Goal: Information Seeking & Learning: Learn about a topic

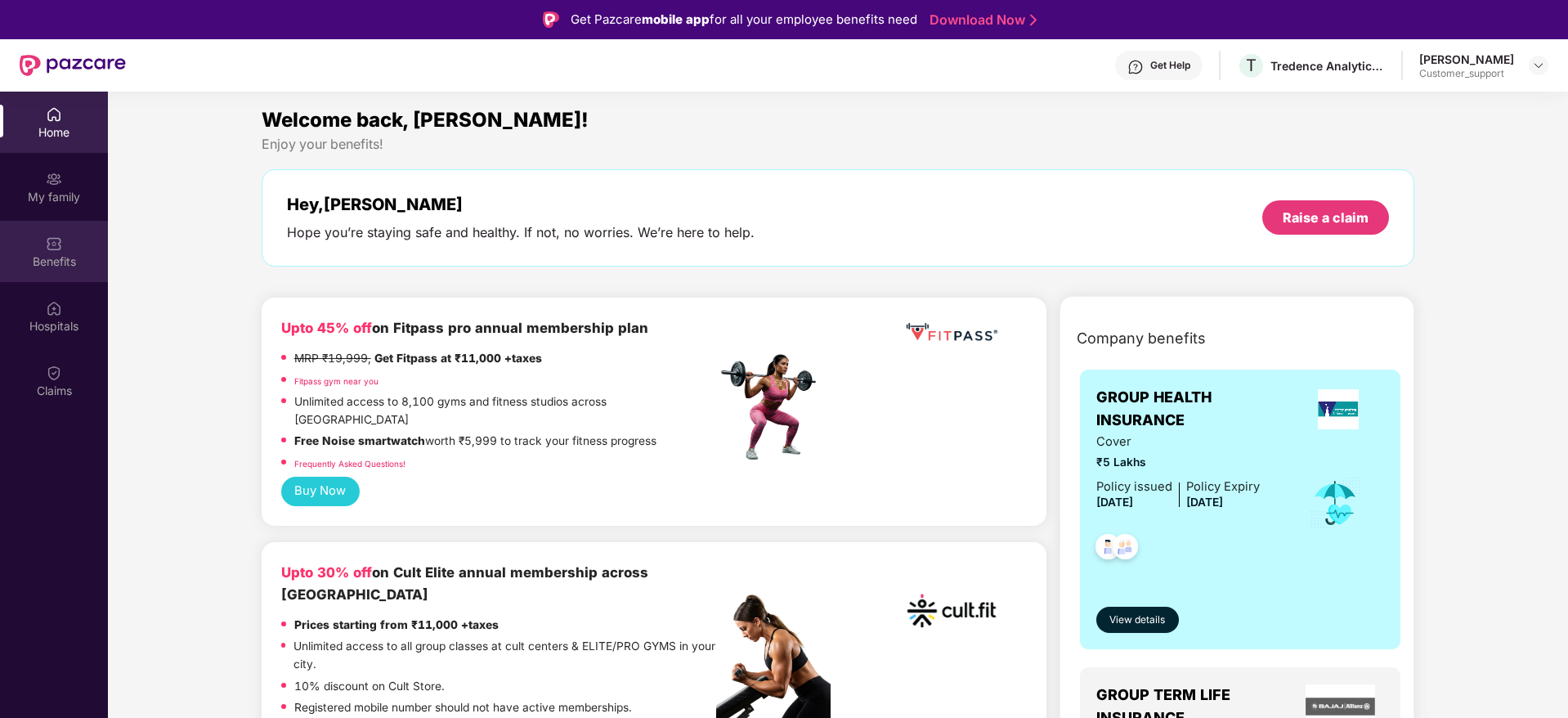
click at [50, 277] on div "Benefits" at bounding box center [54, 252] width 108 height 62
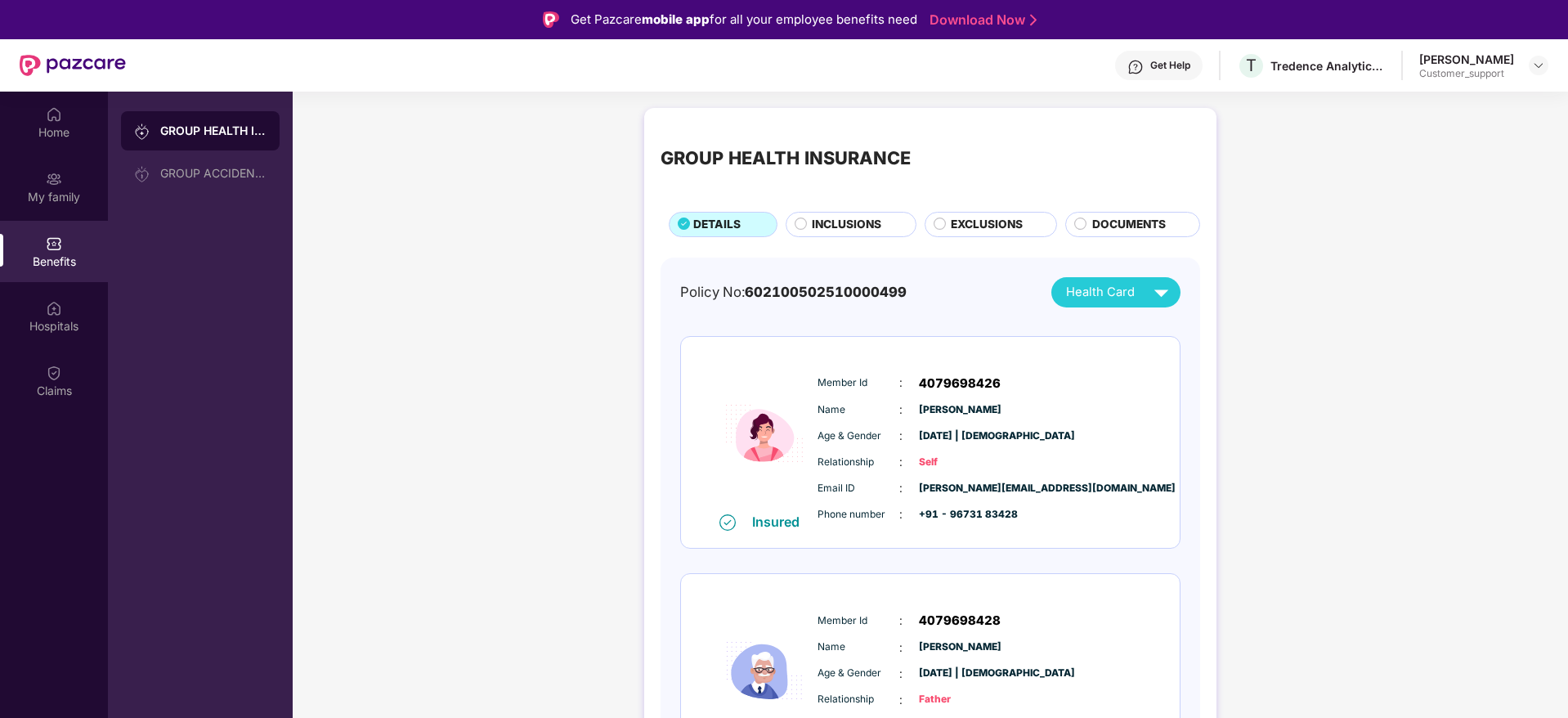
click at [853, 218] on span "INCLUSIONS" at bounding box center [847, 224] width 69 height 18
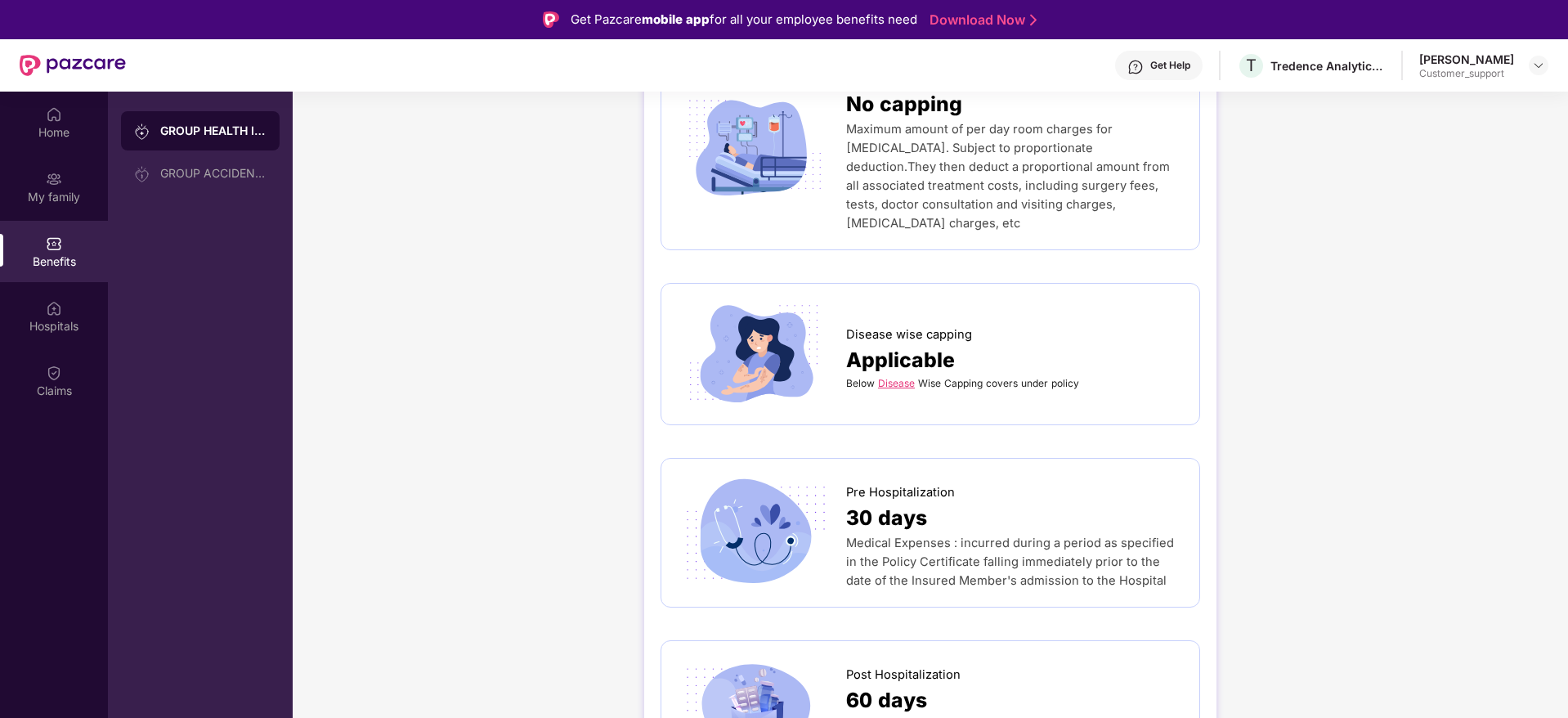
scroll to position [637, 0]
click at [895, 374] on link "Disease" at bounding box center [896, 380] width 37 height 12
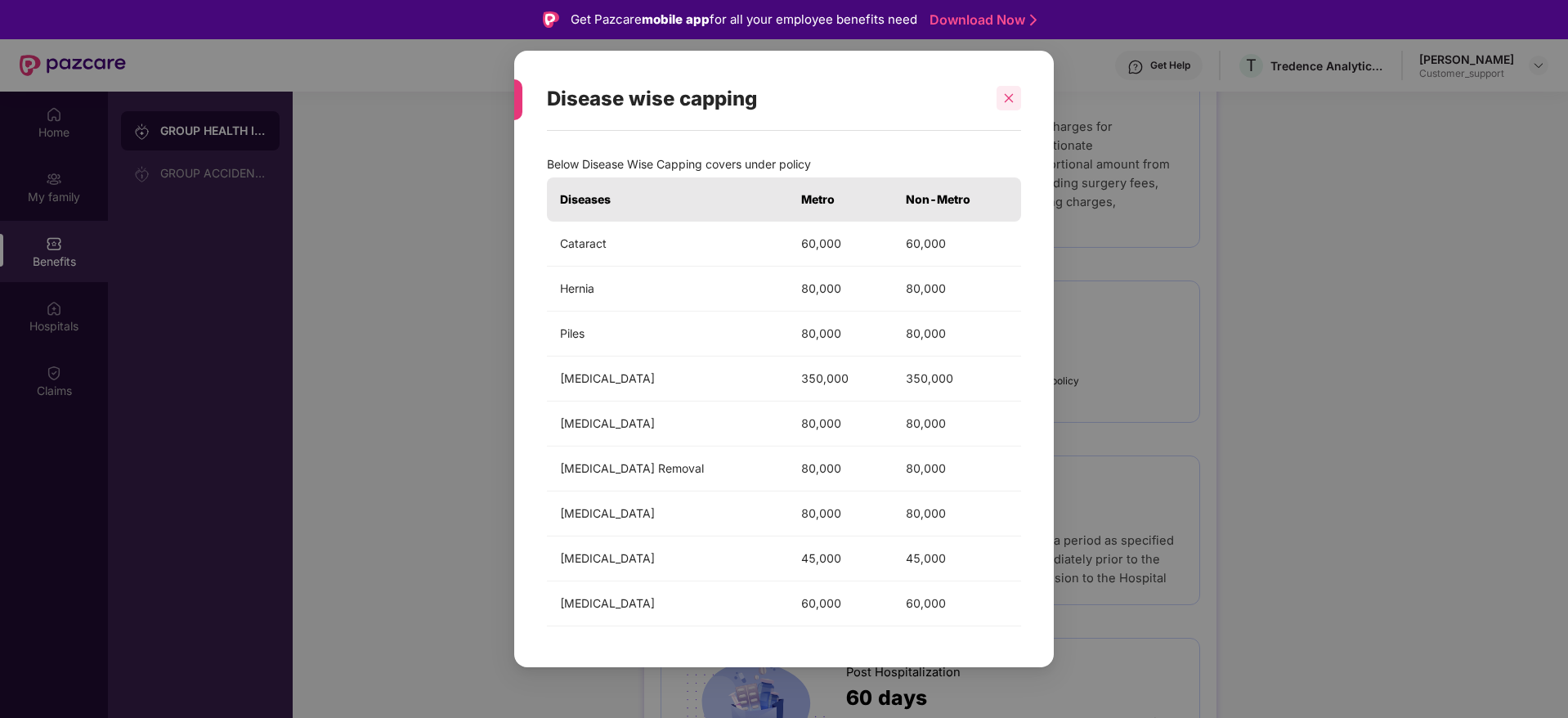
click at [1006, 97] on icon "close" at bounding box center [1008, 98] width 11 height 11
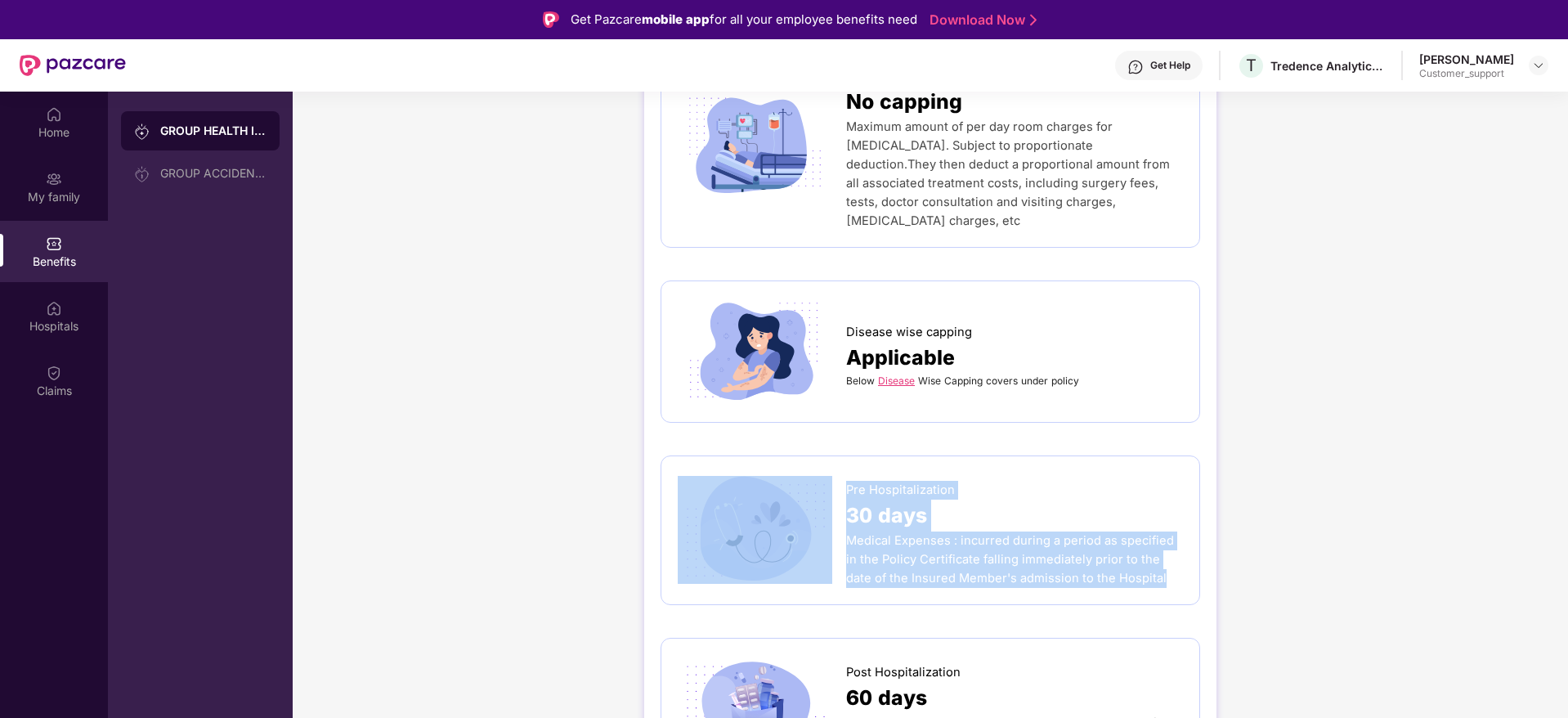
drag, startPoint x: 844, startPoint y: 445, endPoint x: 1120, endPoint y: 535, distance: 290.3
click at [1120, 535] on div "Pre Hospitalization 30 days Medical Expenses : incurred during a period as spec…" at bounding box center [931, 530] width 506 height 116
copy div "Pre Hospitalization 30 days Medical Expenses : incurred during a period as spec…"
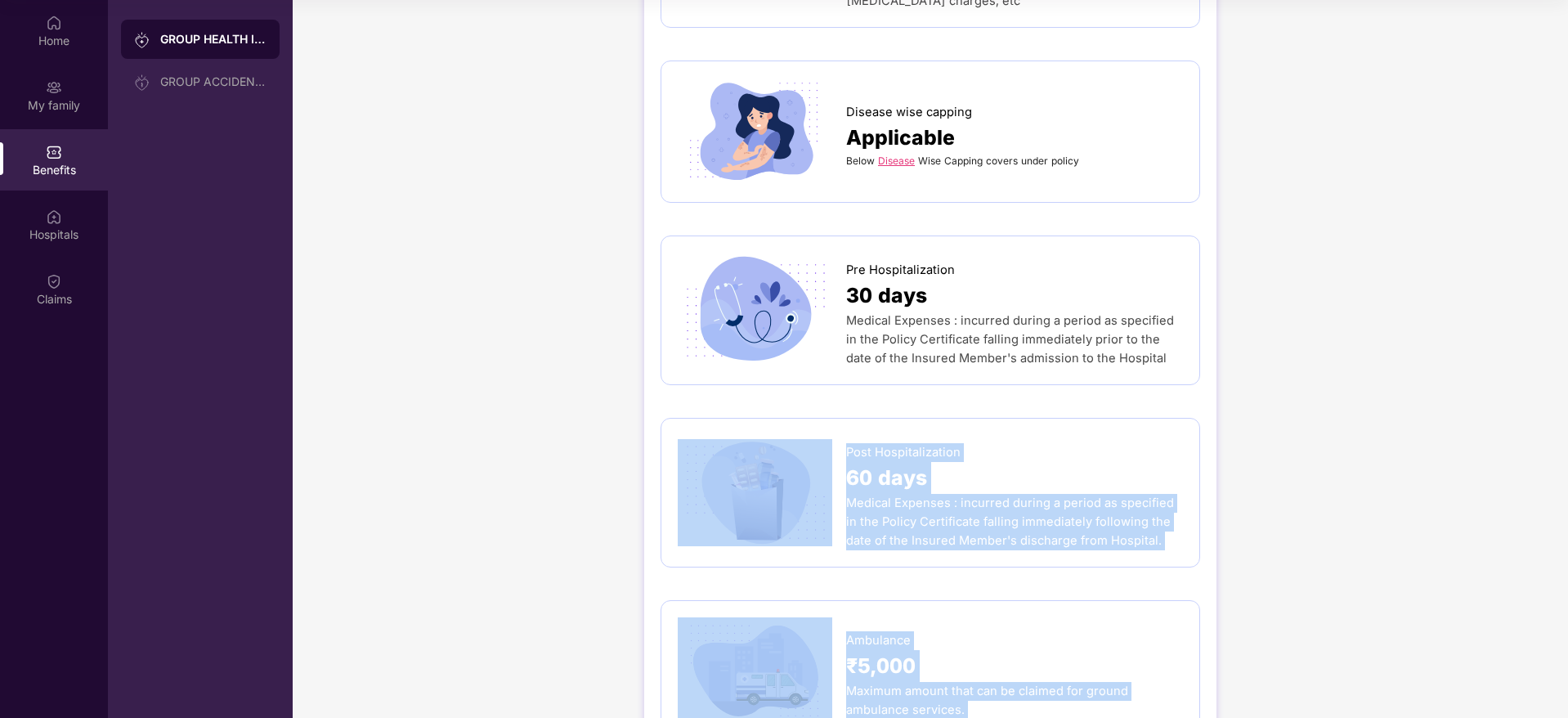
scroll to position [819, 0]
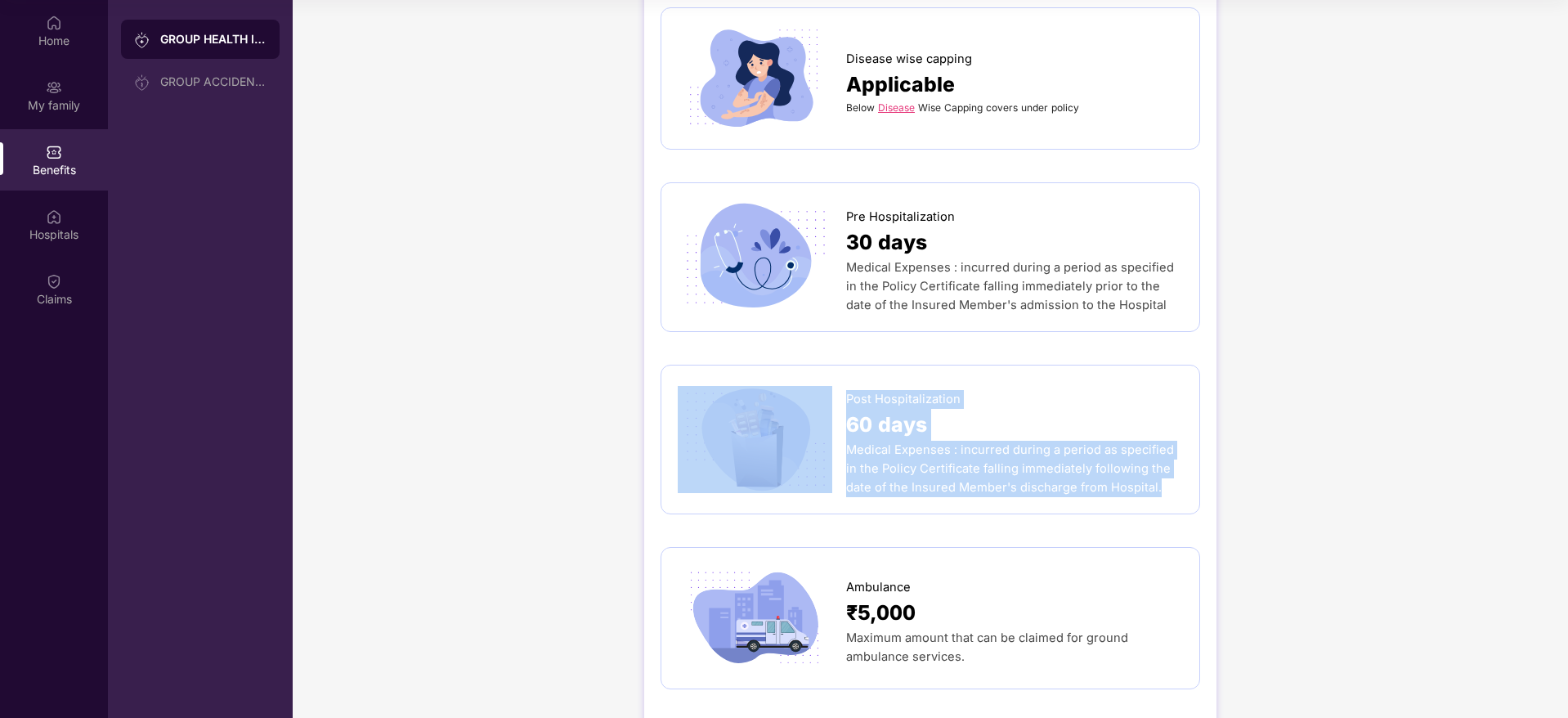
drag, startPoint x: 842, startPoint y: 635, endPoint x: 1133, endPoint y: 454, distance: 342.7
click at [1133, 454] on div "Post Hospitalization 60 days Medical Expenses : incurred during a period as spe…" at bounding box center [931, 440] width 506 height 116
copy div "Post Hospitalization 60 days Medical Expenses : incurred during a period as spe…"
